Goal: Transaction & Acquisition: Purchase product/service

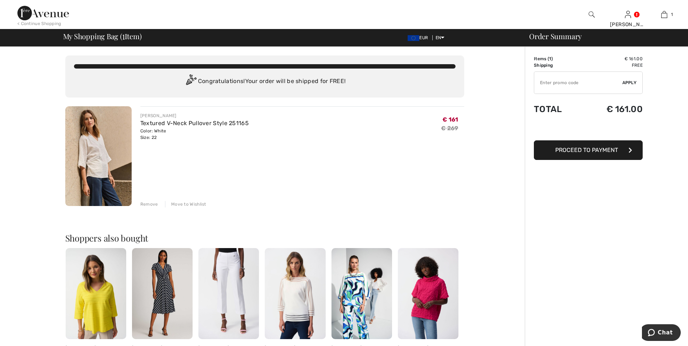
click at [568, 149] on span "Proceed to Payment" at bounding box center [586, 150] width 63 height 7
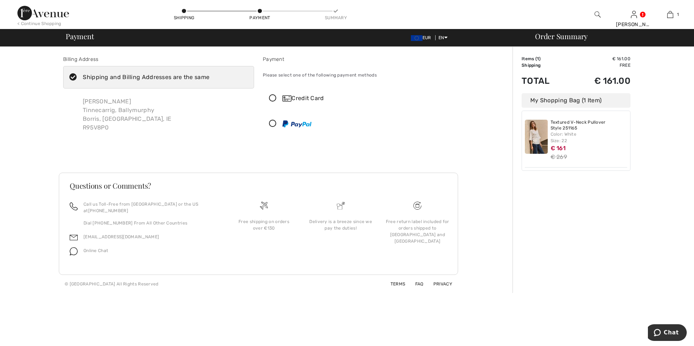
click at [272, 95] on icon at bounding box center [272, 99] width 19 height 8
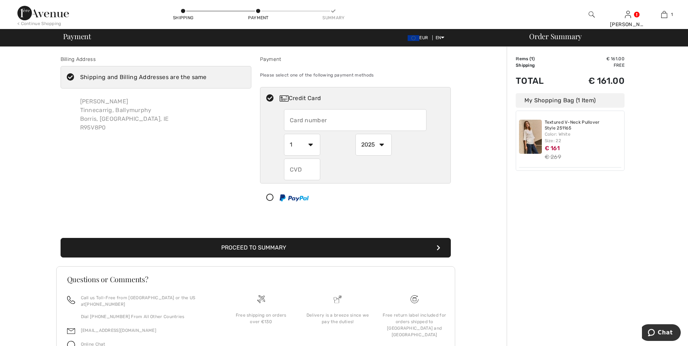
click at [296, 122] on input "text" at bounding box center [355, 120] width 143 height 22
type input "4319401205704602"
click at [311, 145] on select "1 2 3 4 5 6 7 8 9 10 11 12" at bounding box center [302, 145] width 36 height 22
select select "9"
click at [284, 134] on select "1 2 3 4 5 6 7 8 9 10 11 12" at bounding box center [302, 145] width 36 height 22
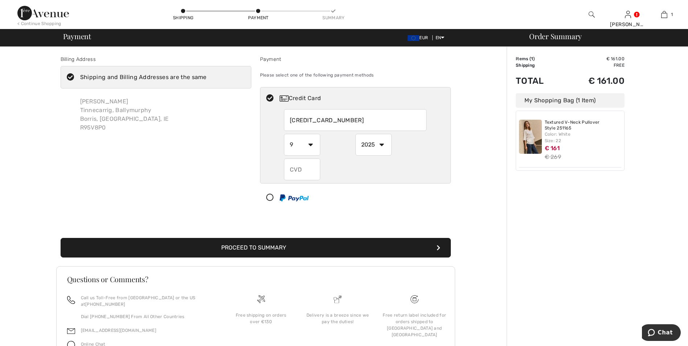
click at [381, 144] on select "2025 2026 2027 2028 2029 2030 2031 2032 2033 2034 2035" at bounding box center [373, 145] width 36 height 22
select select "2026"
click at [355, 134] on select "2025 2026 2027 2028 2029 2030 2031 2032 2033 2034 2035" at bounding box center [373, 145] width 36 height 22
click at [289, 172] on input "text" at bounding box center [302, 170] width 36 height 22
type input "880"
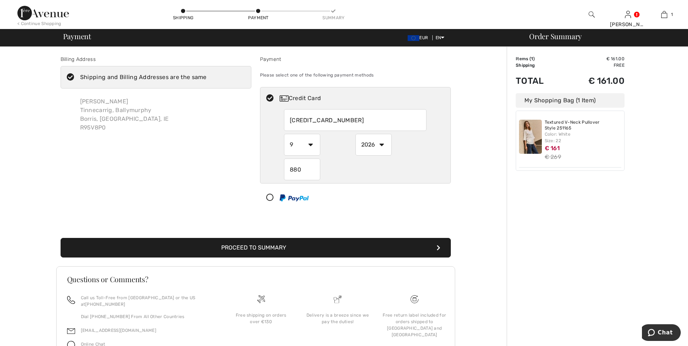
click at [283, 251] on button "Proceed to Summary" at bounding box center [256, 248] width 390 height 20
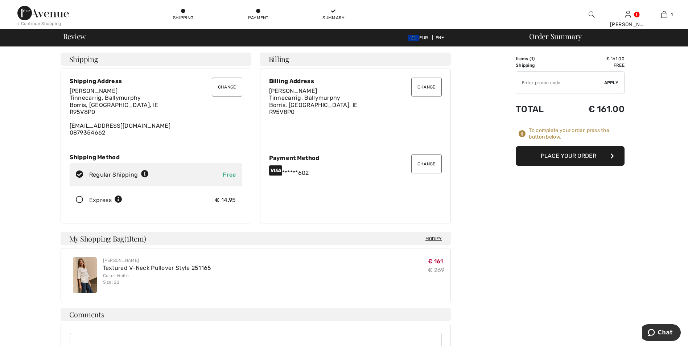
click at [558, 158] on button "Place Your Order" at bounding box center [570, 156] width 109 height 20
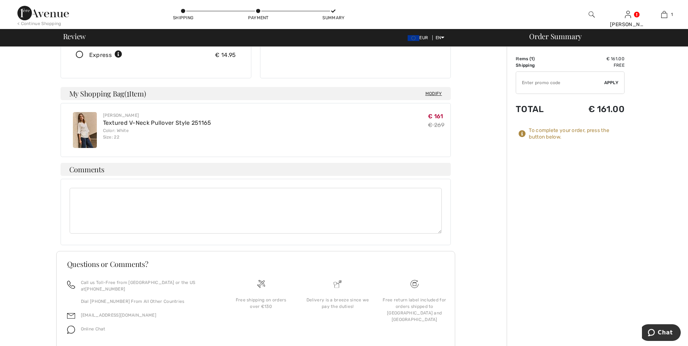
scroll to position [164, 0]
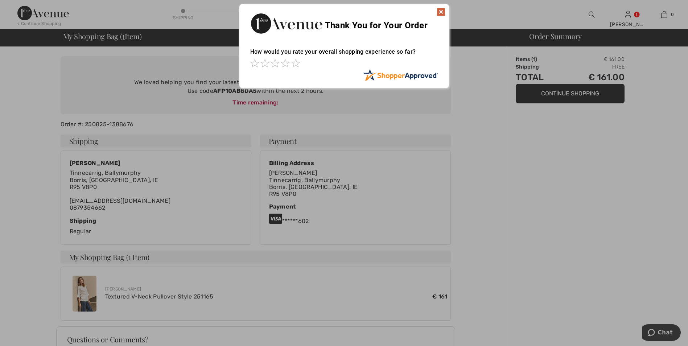
click at [550, 246] on div at bounding box center [344, 173] width 688 height 346
click at [297, 66] on span at bounding box center [295, 63] width 9 height 9
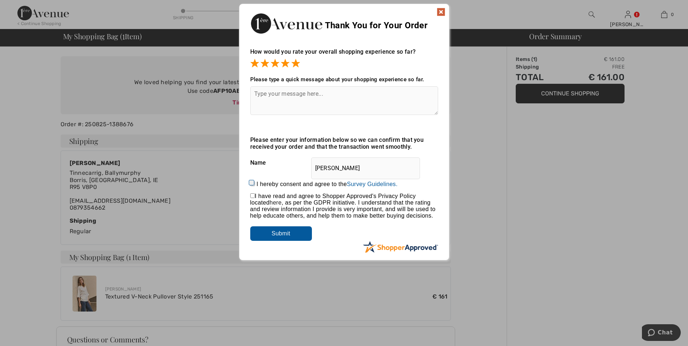
click at [252, 196] on input "checkbox" at bounding box center [252, 195] width 5 height 5
checkbox input "true"
click at [268, 229] on input "Submit" at bounding box center [281, 233] width 62 height 15
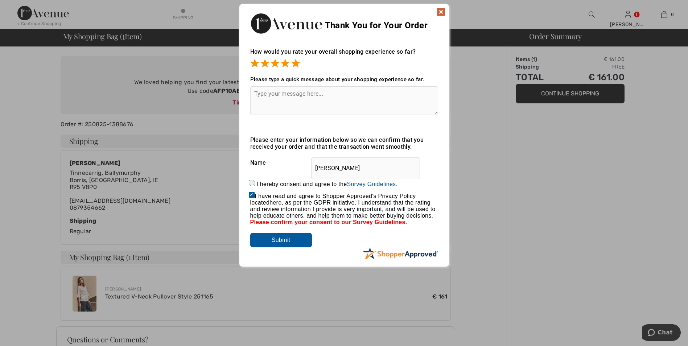
click at [252, 184] on input "I hereby consent and agree to the By submitting a review, you grant permission …" at bounding box center [252, 183] width 5 height 5
checkbox input "true"
click at [279, 237] on input "Submit" at bounding box center [281, 240] width 62 height 15
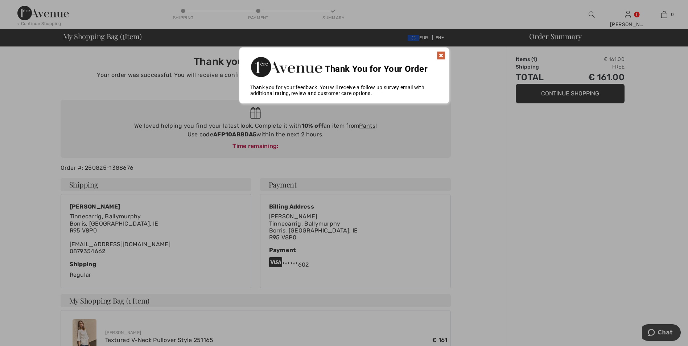
click at [443, 54] on img at bounding box center [441, 55] width 9 height 9
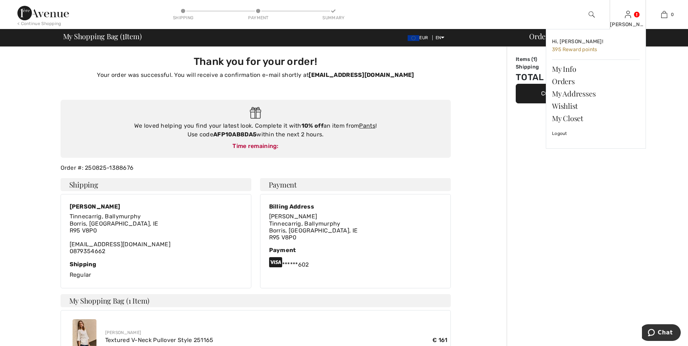
click at [632, 16] on div "margaret Hi, margaret! 395 Reward points My Info Orders My Addresses Wishlist M…" at bounding box center [628, 14] width 36 height 29
click at [631, 15] on link at bounding box center [628, 14] width 6 height 7
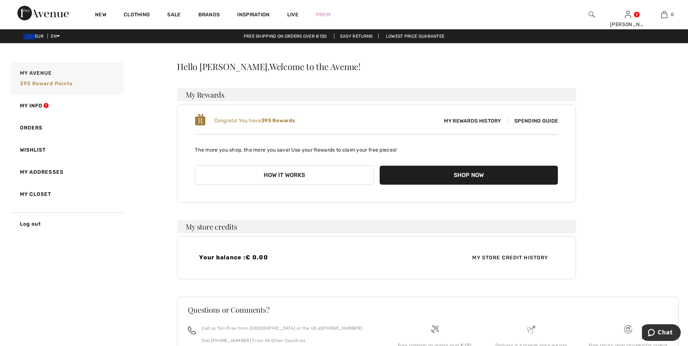
click at [537, 117] on div "My Rewards History Spending Guide" at bounding box center [468, 121] width 182 height 8
click at [297, 177] on button "How it works" at bounding box center [284, 175] width 179 height 20
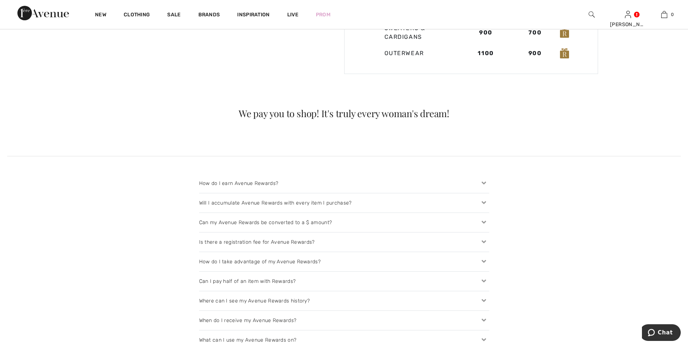
scroll to position [730, 0]
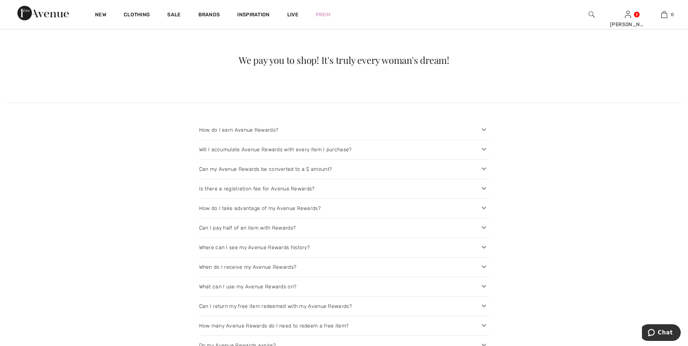
click at [330, 231] on div "Can I pay half of an item with Rewards?" at bounding box center [344, 227] width 290 height 19
